Goal: Information Seeking & Learning: Find specific page/section

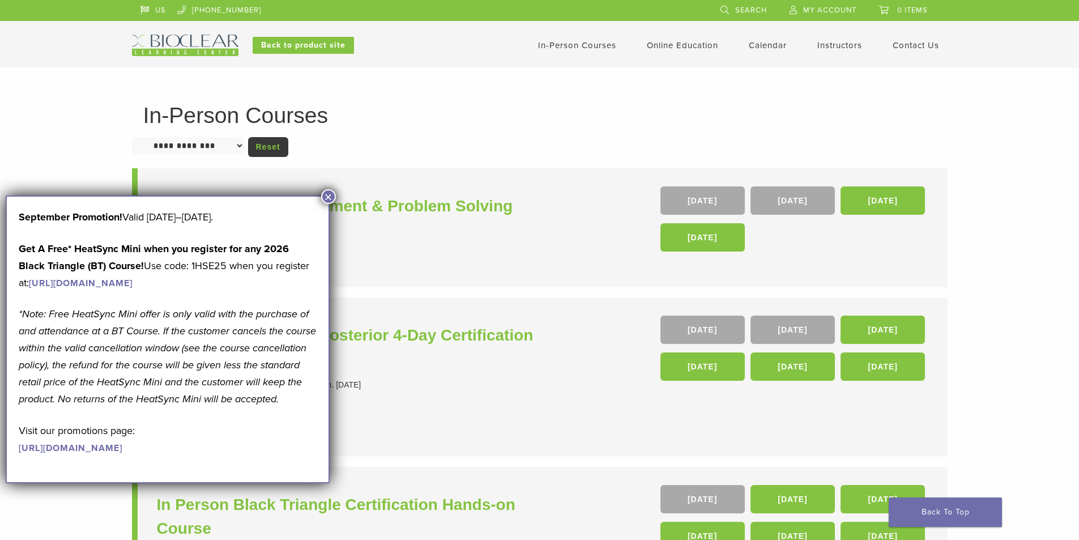
click at [334, 195] on button "×" at bounding box center [328, 196] width 15 height 15
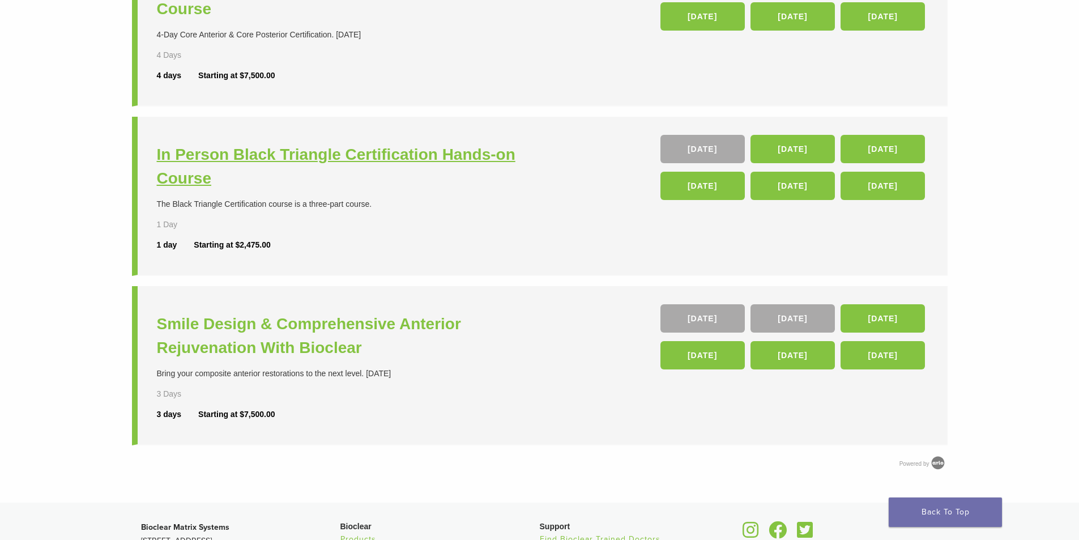
scroll to position [340, 0]
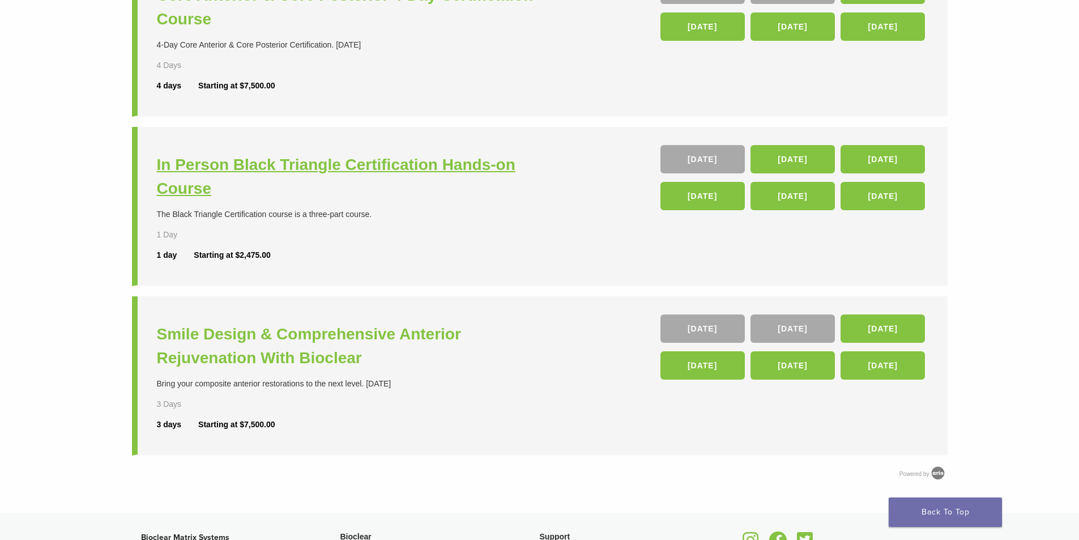
click at [257, 170] on h3 "In Person Black Triangle Certification Hands-on Course" at bounding box center [350, 177] width 386 height 48
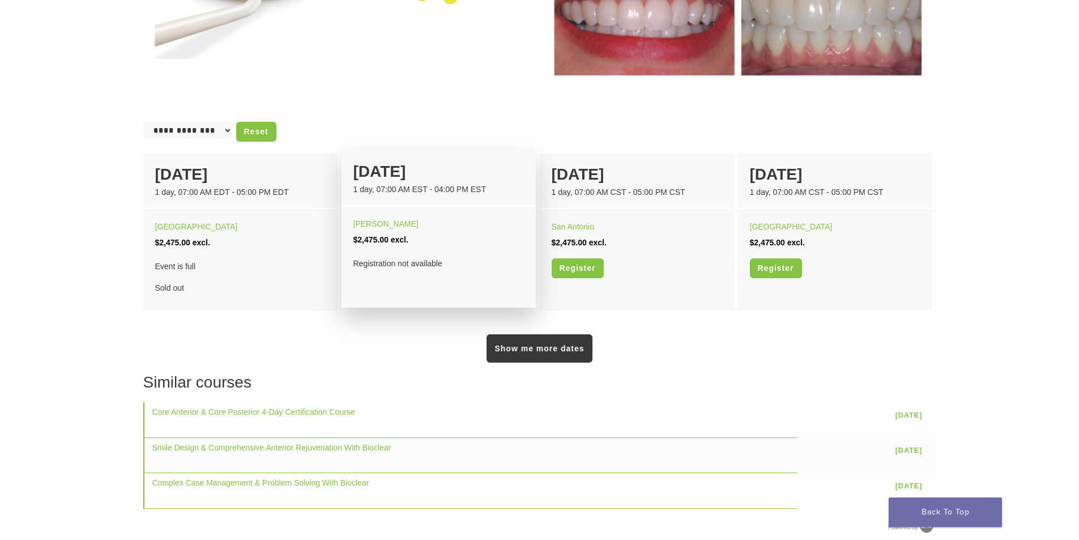
scroll to position [736, 0]
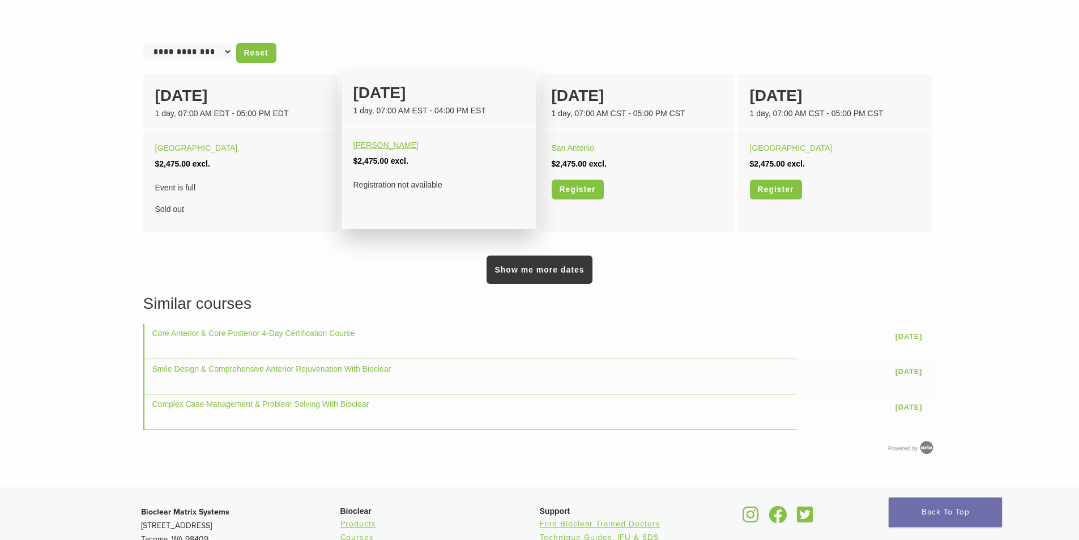
click at [367, 142] on link "[PERSON_NAME]" at bounding box center [385, 144] width 65 height 9
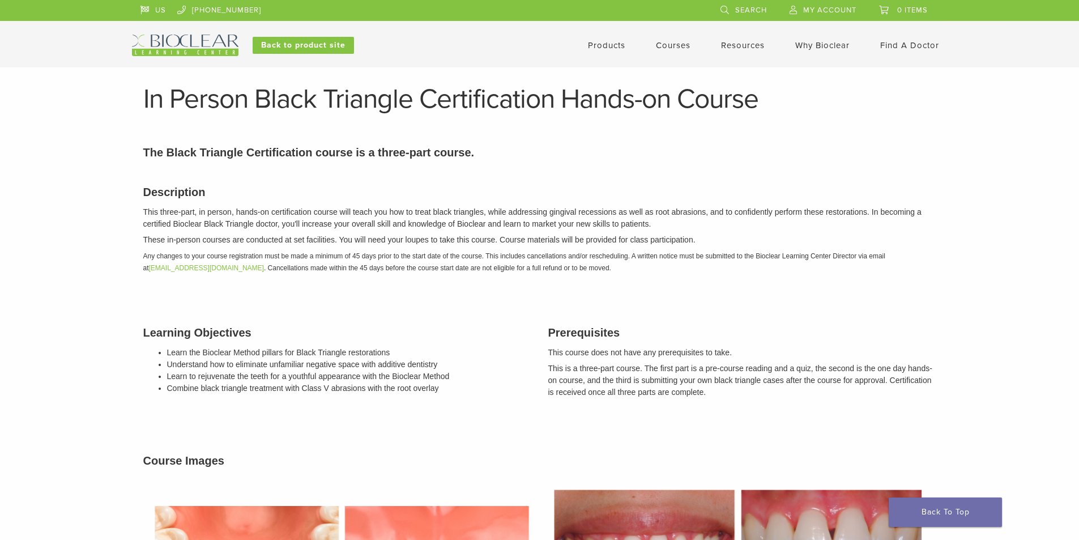
scroll to position [736, 0]
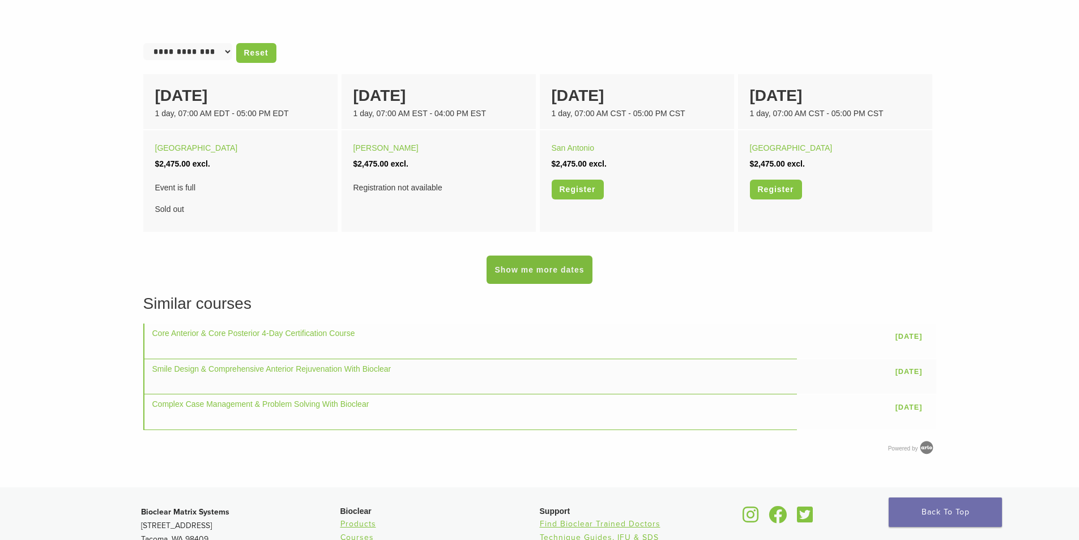
click at [516, 273] on link "Show me more dates" at bounding box center [538, 269] width 105 height 28
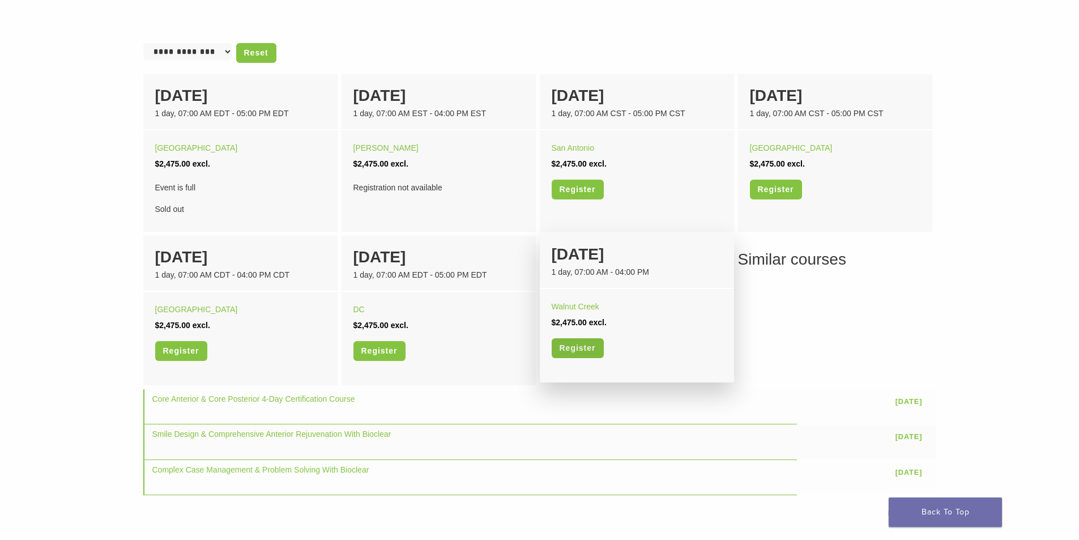
click at [584, 339] on link "Register" at bounding box center [578, 348] width 52 height 20
click at [583, 307] on link "Walnut Creek" at bounding box center [576, 306] width 48 height 9
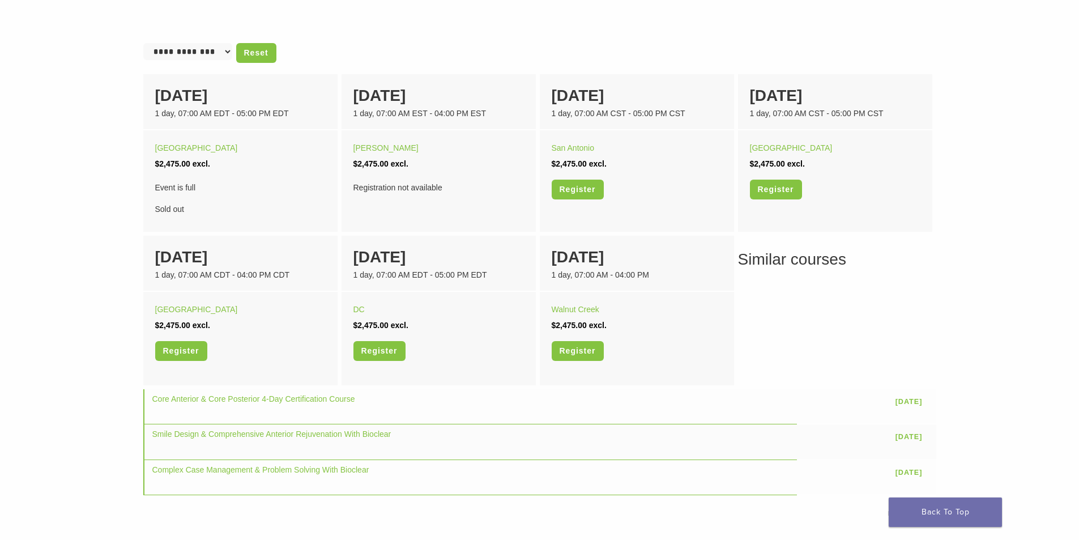
click at [181, 57] on select "**********" at bounding box center [187, 51] width 89 height 17
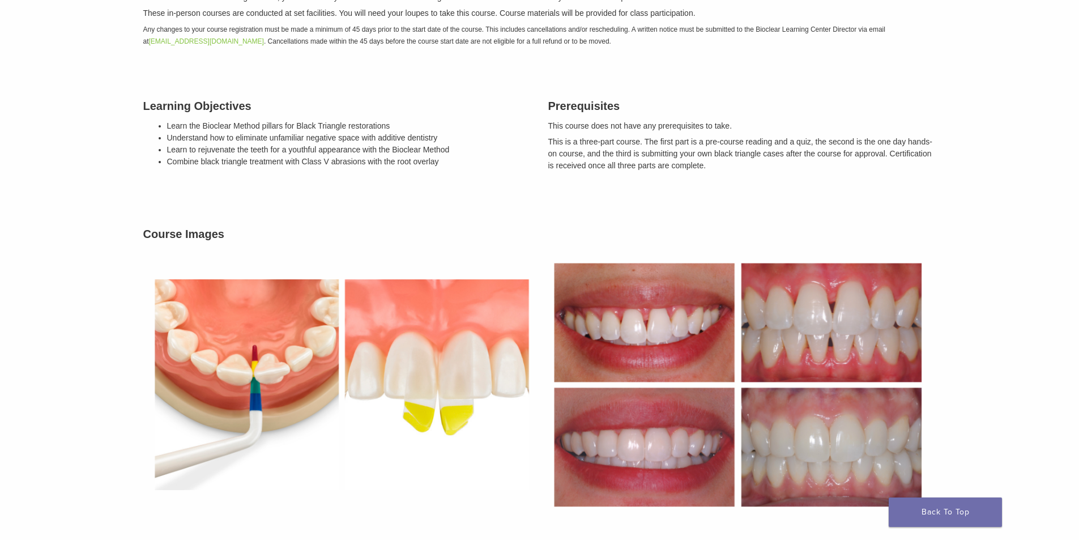
scroll to position [0, 0]
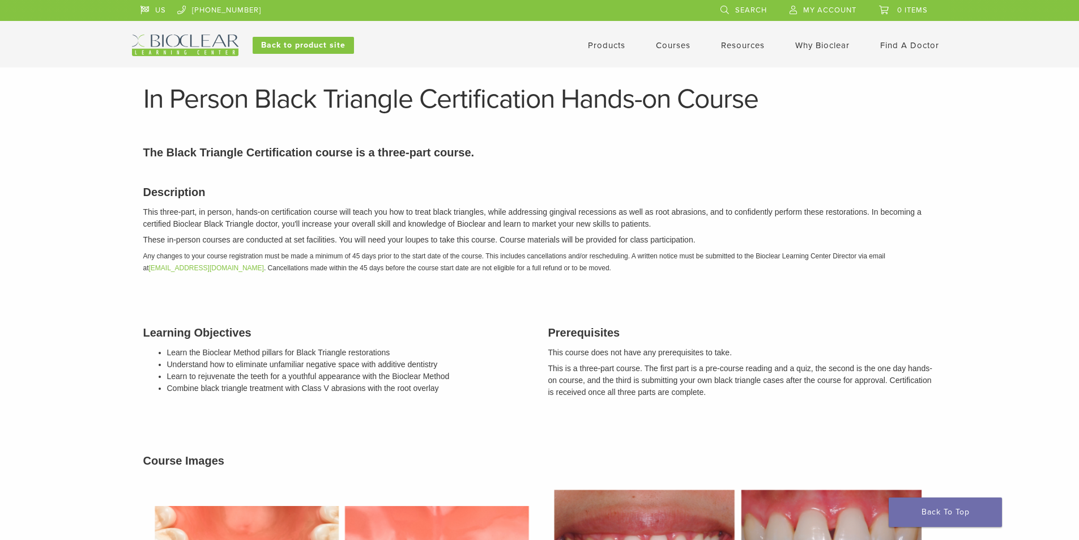
click at [904, 49] on link "Find A Doctor" at bounding box center [909, 45] width 59 height 10
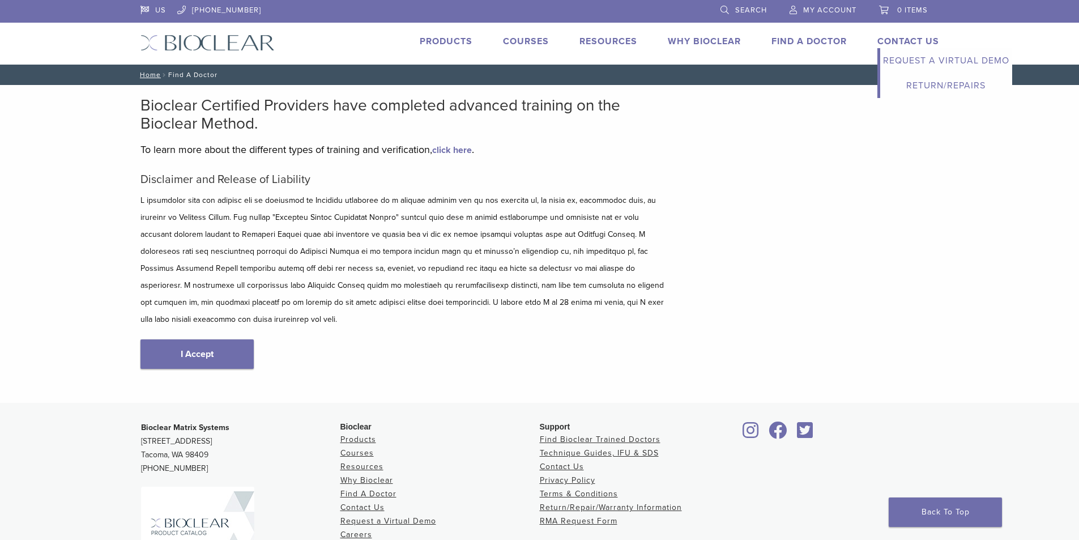
type input "*****"
click at [204, 339] on link "I Accept" at bounding box center [196, 353] width 113 height 29
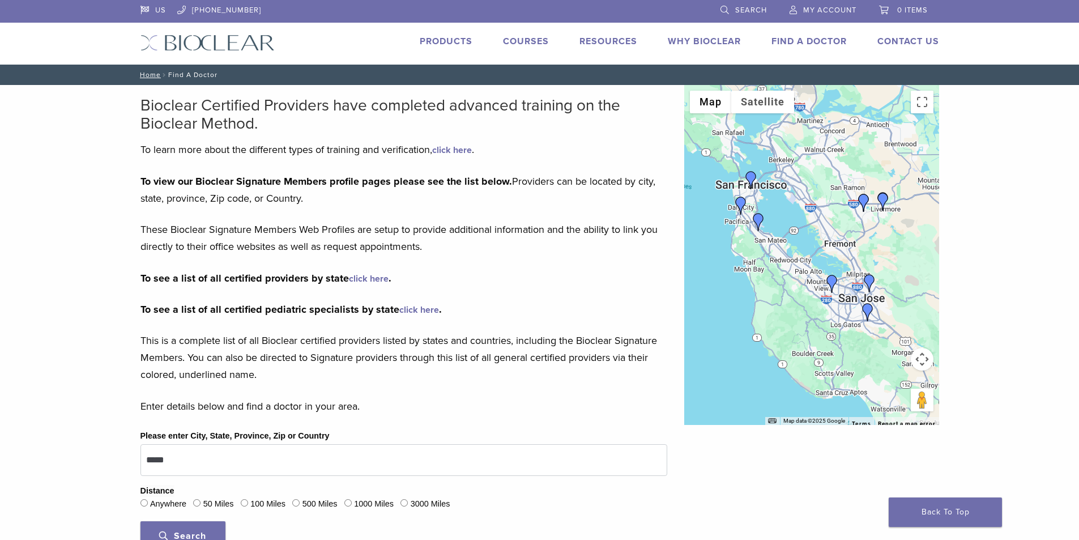
scroll to position [113, 0]
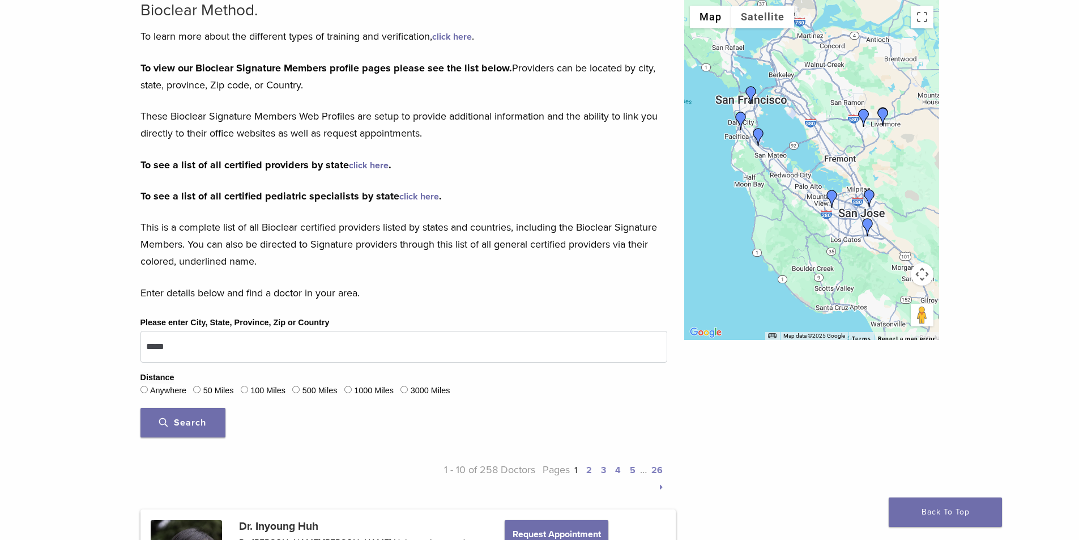
click at [832, 200] on img "Dr. Inyoung Huh" at bounding box center [832, 199] width 18 height 18
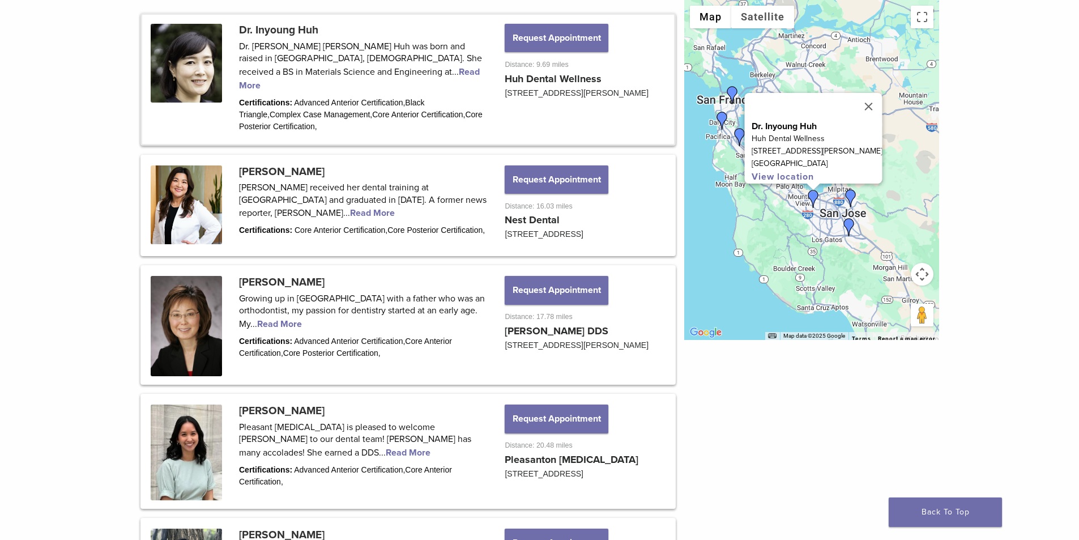
scroll to position [622, 0]
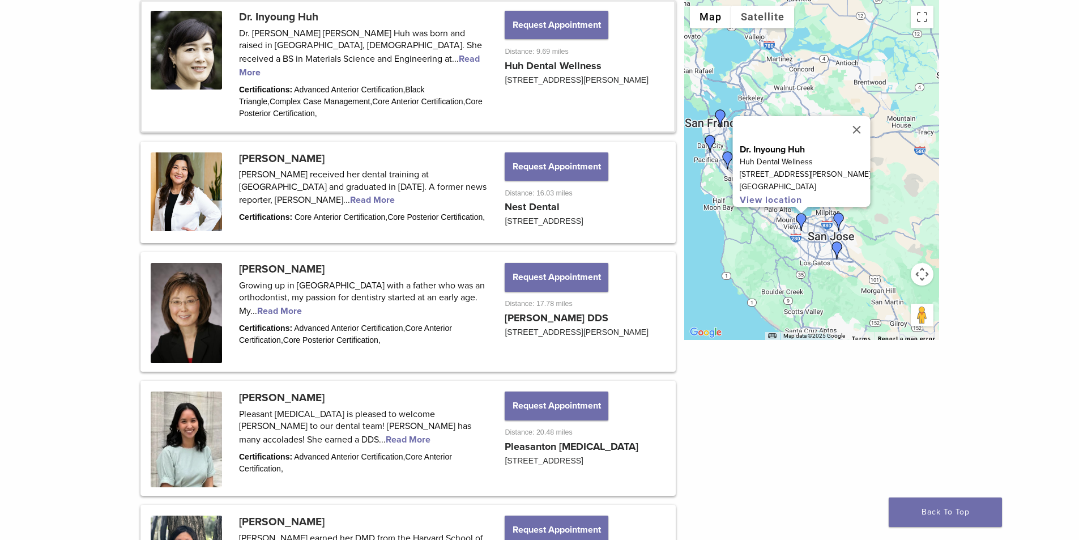
drag, startPoint x: 822, startPoint y: 225, endPoint x: 794, endPoint y: 273, distance: 55.3
click at [794, 273] on div "To navigate, press the arrow keys. Dr. Inyoung Huh Huh Dental Wellness [STREET_…" at bounding box center [811, 170] width 255 height 340
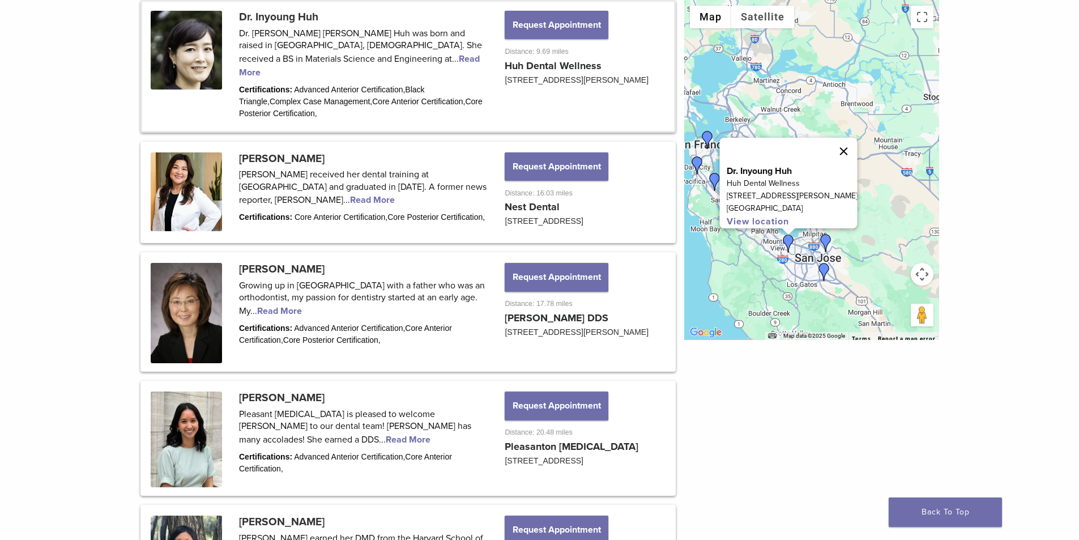
click at [857, 138] on button "Close" at bounding box center [843, 151] width 27 height 27
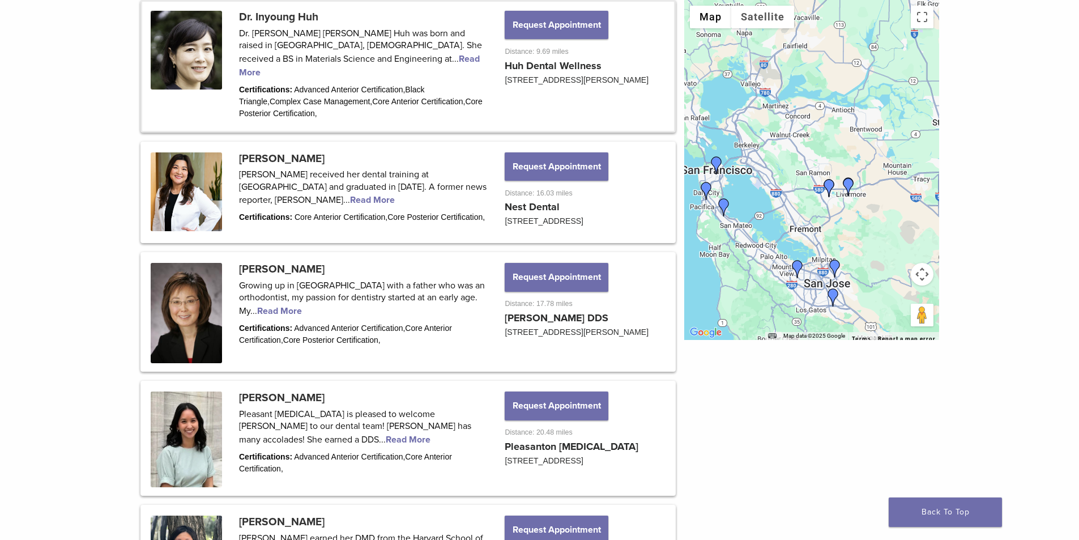
drag, startPoint x: 810, startPoint y: 146, endPoint x: 815, endPoint y: 166, distance: 21.0
click at [820, 171] on div at bounding box center [811, 170] width 255 height 340
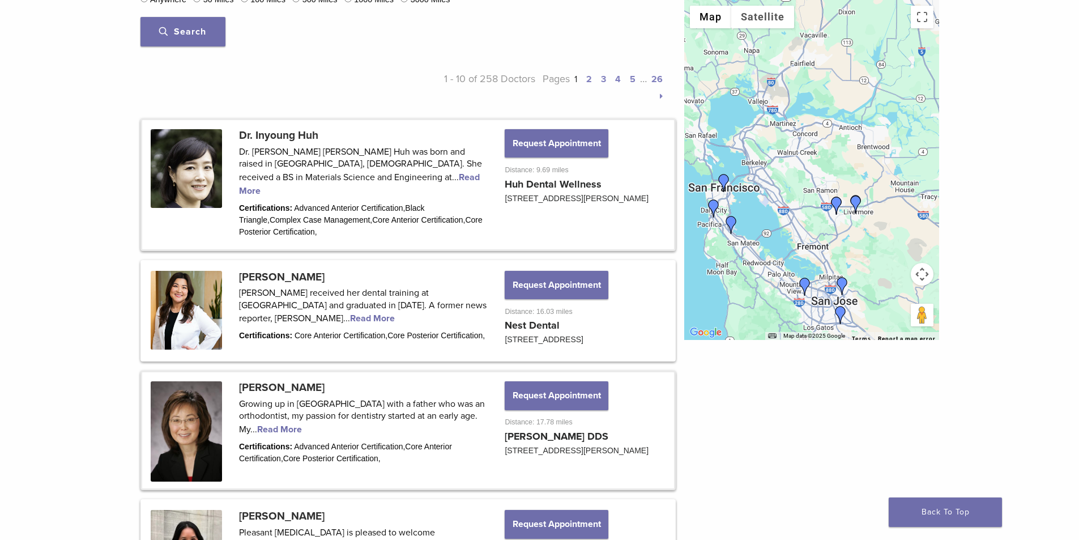
scroll to position [339, 0]
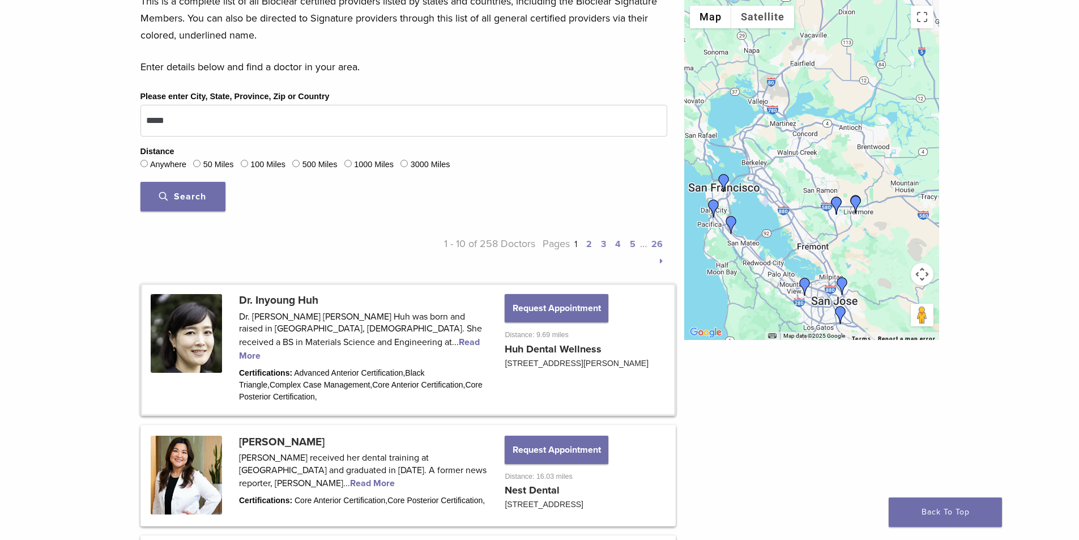
click at [583, 243] on p "Pages 1 2 3 4 5 … 26" at bounding box center [601, 252] width 132 height 34
click at [586, 242] on link "2" at bounding box center [589, 243] width 6 height 11
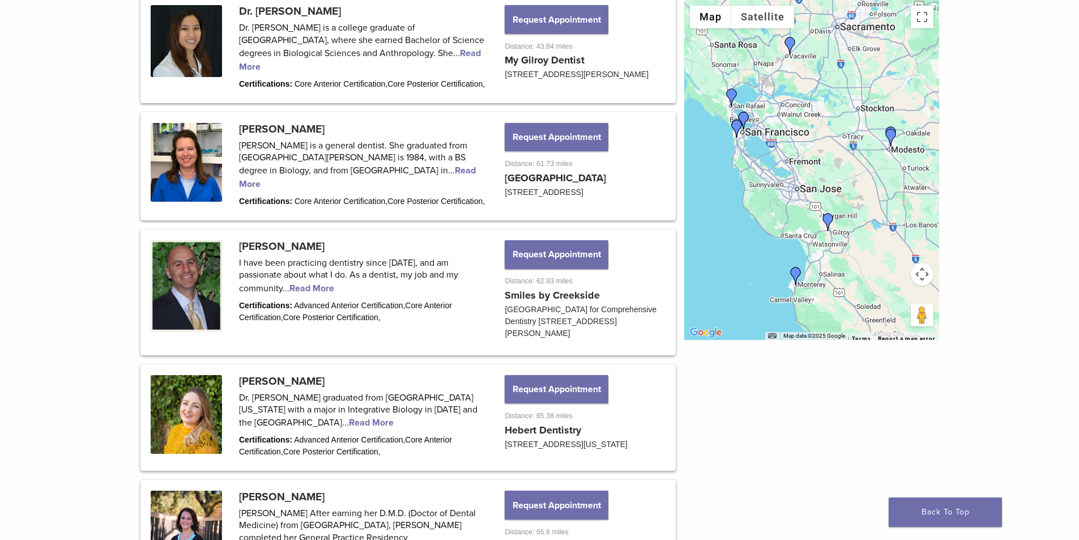
scroll to position [891, 0]
